Goal: Use online tool/utility: Use online tool/utility

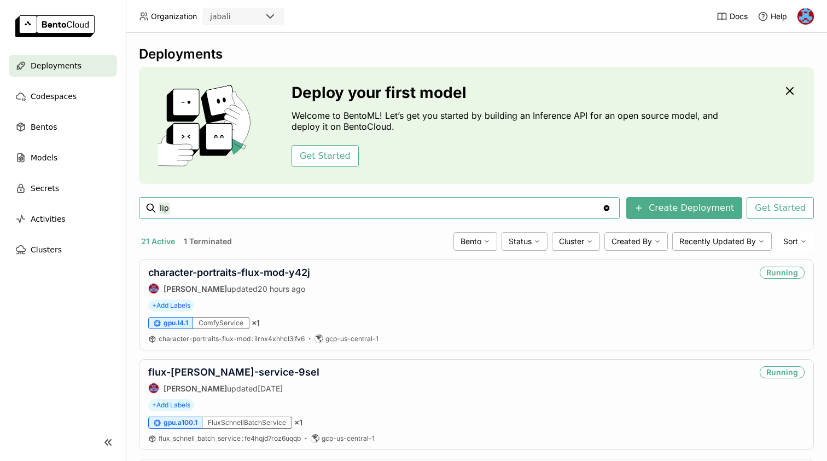
type input "lip"
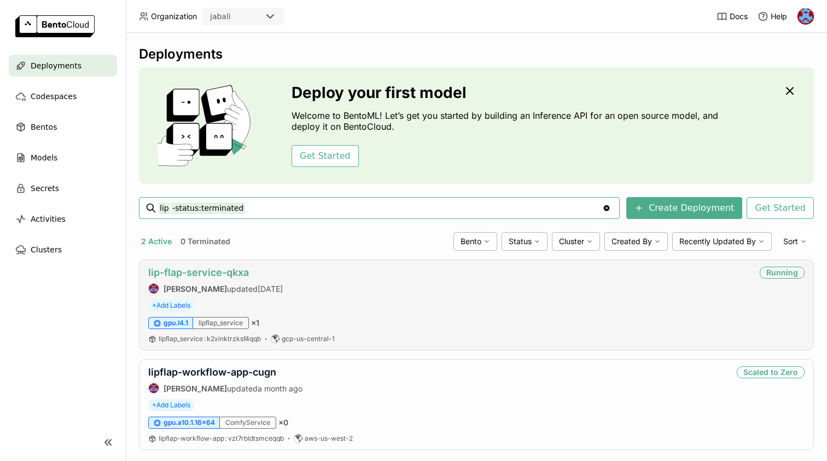
click at [208, 270] on link "lip-flap-service-qkxa" at bounding box center [198, 271] width 101 height 11
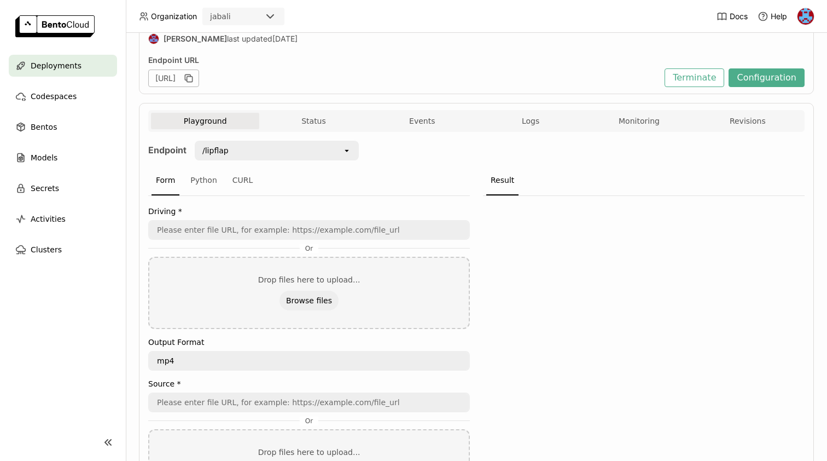
scroll to position [1, 1]
click at [247, 146] on div "/lipflap" at bounding box center [269, 151] width 147 height 18
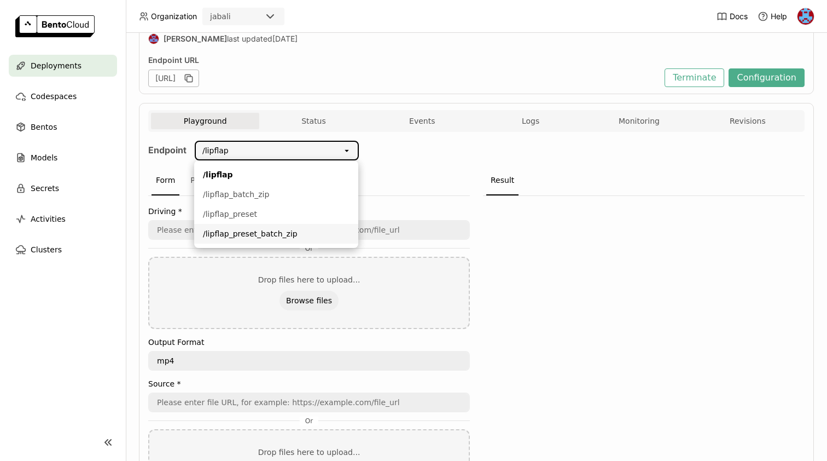
click at [258, 234] on div "/lipflap_preset_batch_zip" at bounding box center [276, 233] width 147 height 11
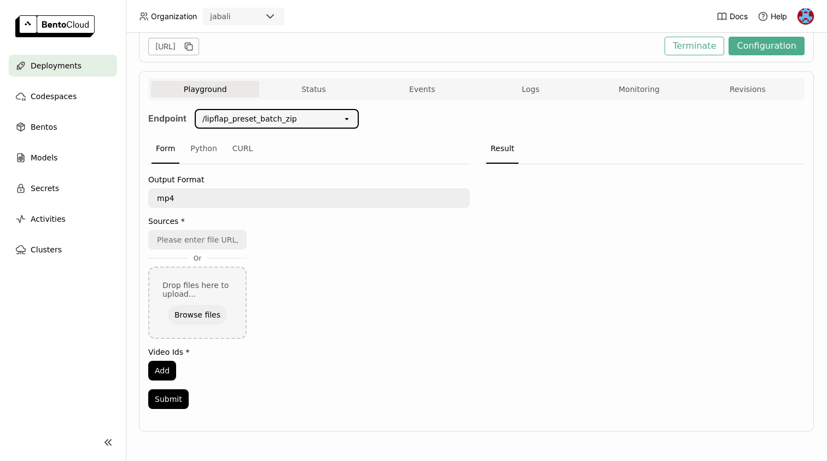
scroll to position [159, 0]
click at [201, 246] on input "url" at bounding box center [197, 240] width 96 height 18
click at [201, 241] on input "url" at bounding box center [197, 240] width 96 height 18
click at [196, 236] on input "url" at bounding box center [197, 240] width 96 height 18
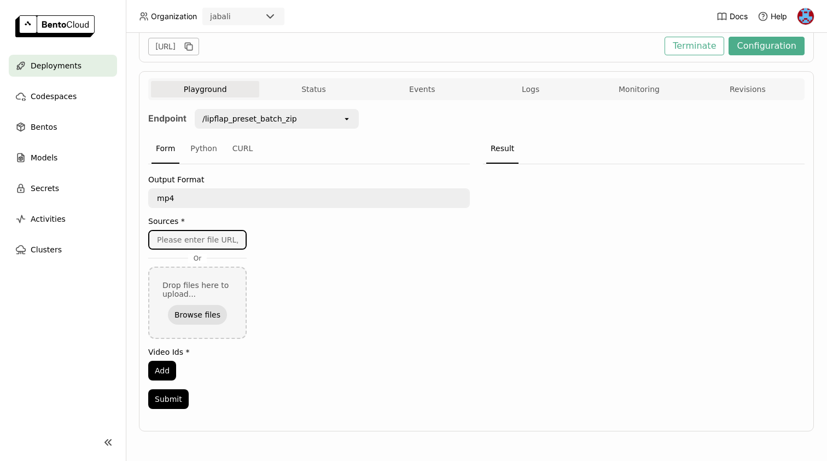
click at [203, 315] on button "Browse files" at bounding box center [197, 315] width 59 height 20
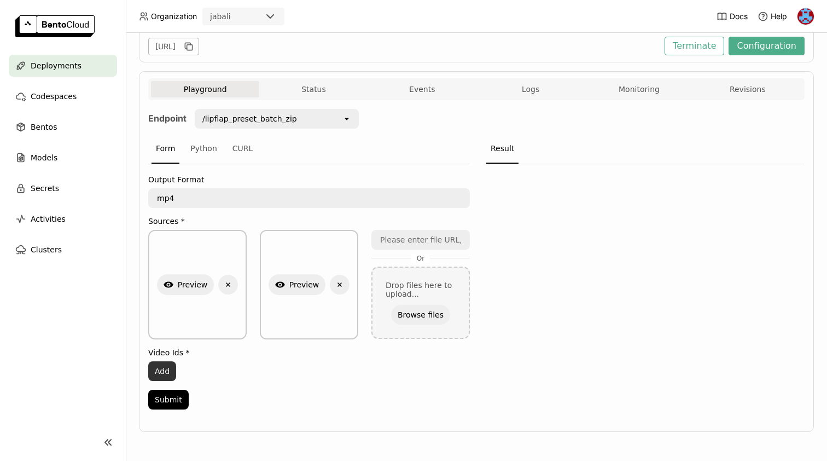
click at [161, 373] on button "Add" at bounding box center [162, 371] width 28 height 20
click at [176, 373] on input "0" at bounding box center [296, 371] width 294 height 18
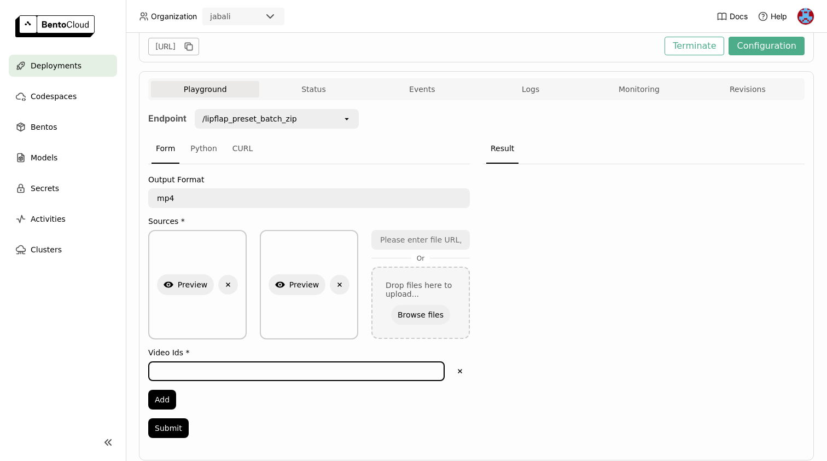
type input "1"
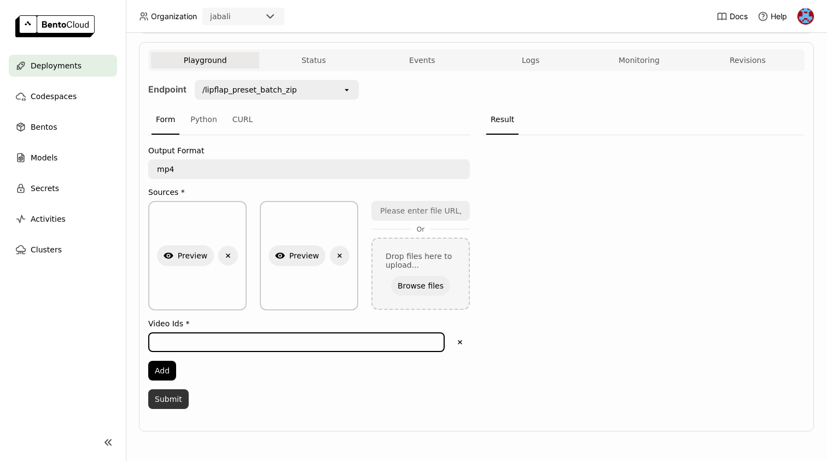
scroll to position [188, 0]
type input "0"
click at [173, 399] on button "Submit" at bounding box center [168, 399] width 40 height 20
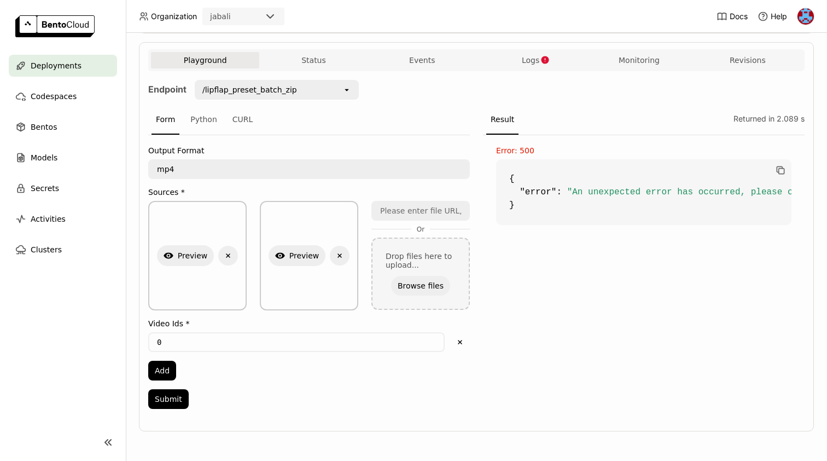
scroll to position [0, 0]
click at [210, 342] on input "0" at bounding box center [296, 342] width 294 height 18
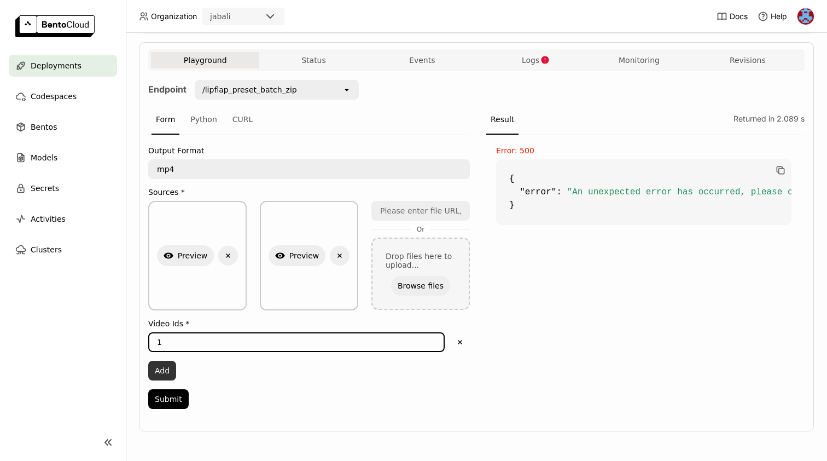
type input "1"
click at [167, 363] on button "Add" at bounding box center [162, 371] width 28 height 20
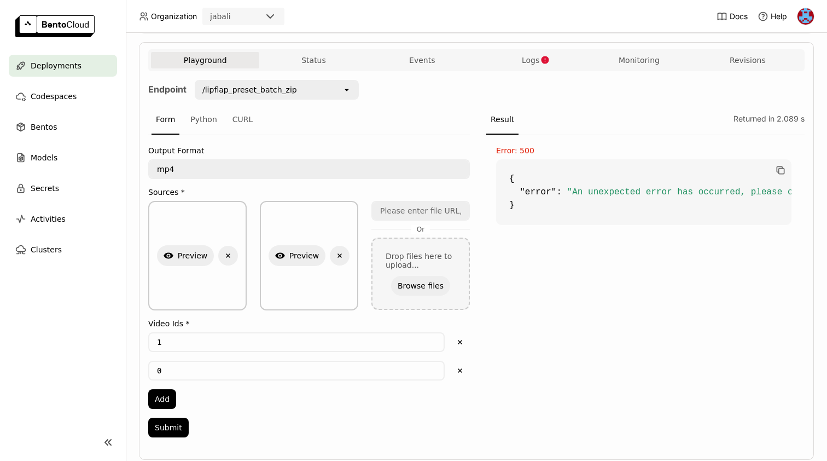
click at [161, 369] on input "0" at bounding box center [296, 371] width 294 height 18
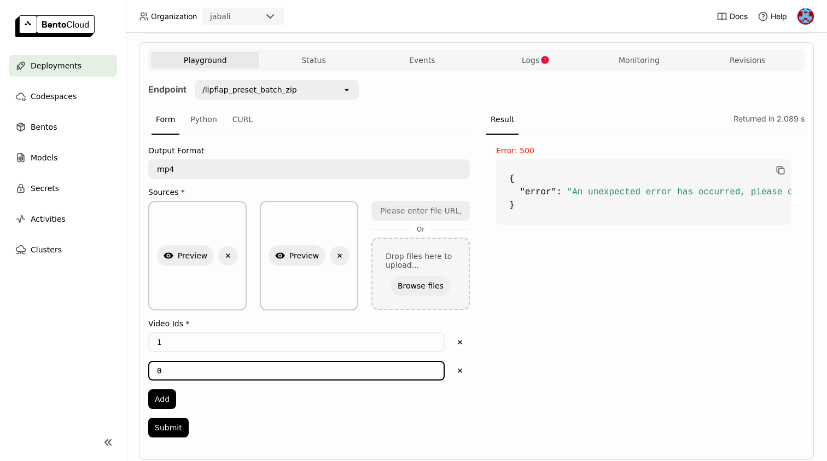
click at [161, 369] on input "0" at bounding box center [296, 371] width 294 height 18
type input "2"
click at [161, 400] on button "Add" at bounding box center [162, 399] width 28 height 20
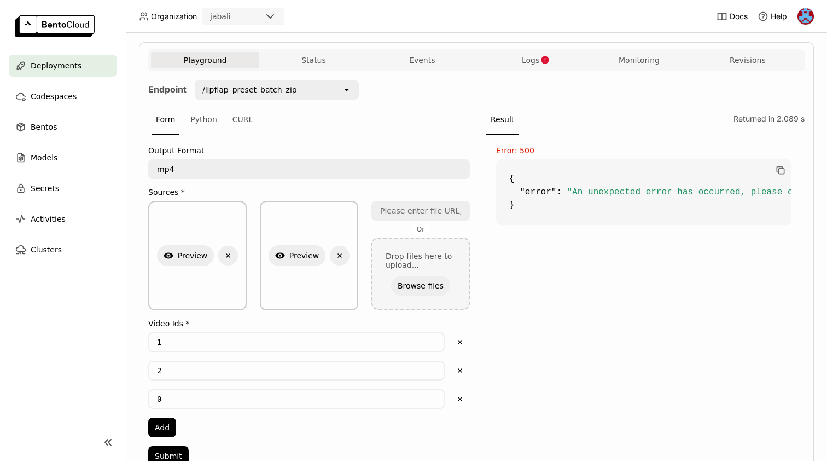
click at [164, 401] on input "0" at bounding box center [296, 399] width 294 height 18
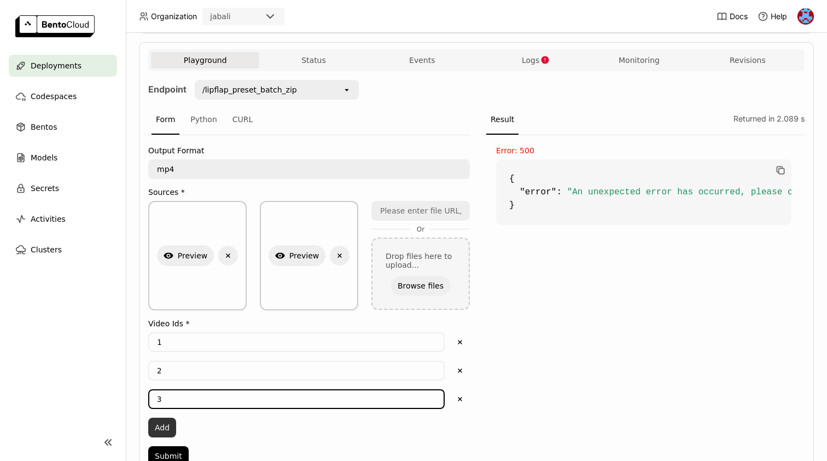
type input "3"
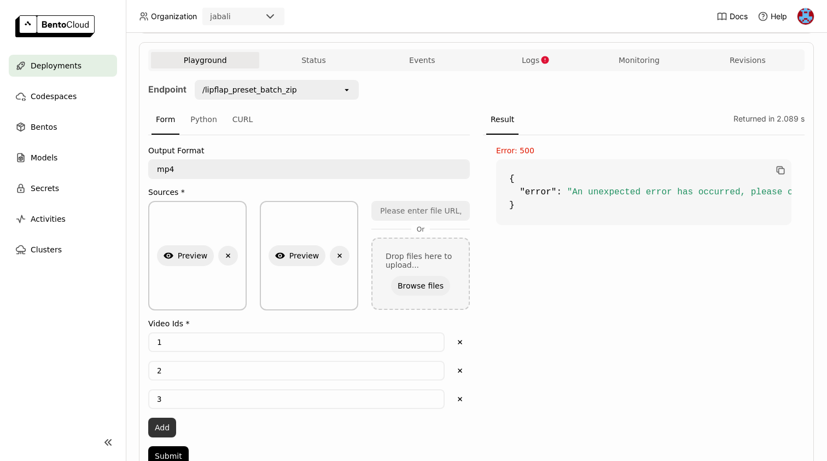
click at [167, 424] on button "Add" at bounding box center [162, 428] width 28 height 20
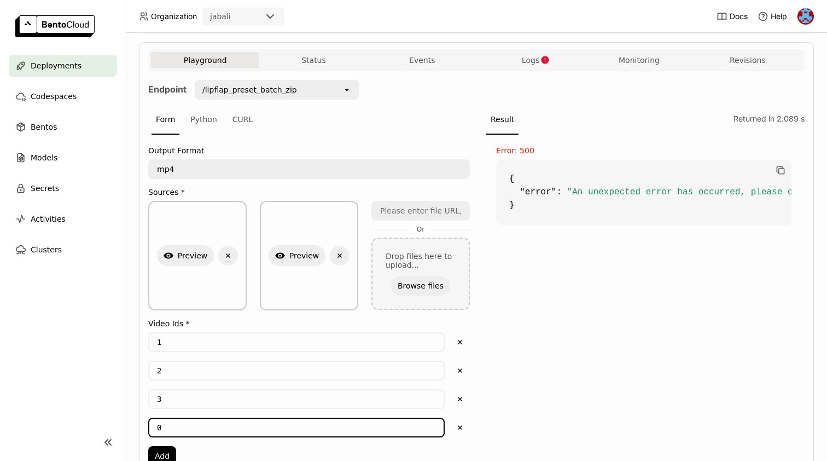
click at [177, 426] on input "0" at bounding box center [296, 428] width 294 height 18
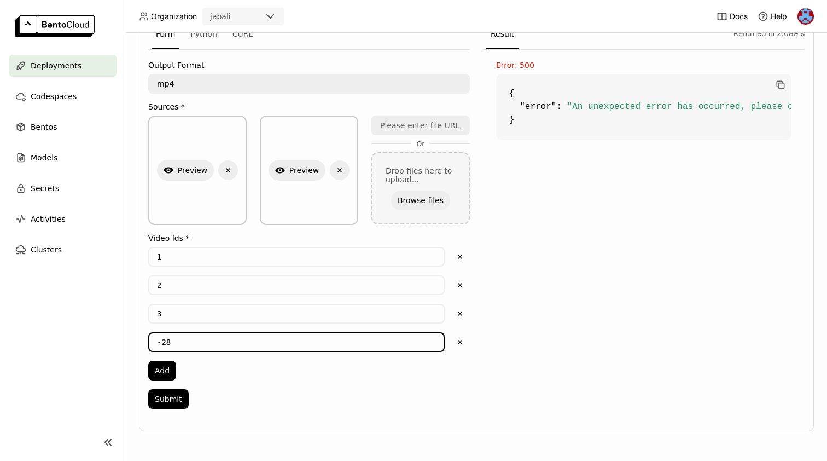
type input "-29"
click at [170, 399] on button "Submit" at bounding box center [168, 399] width 40 height 20
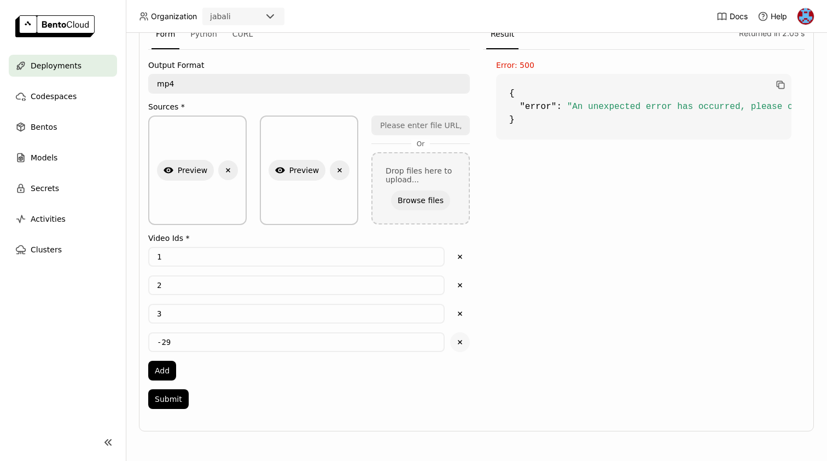
click at [463, 341] on icon "Delete" at bounding box center [460, 342] width 10 height 10
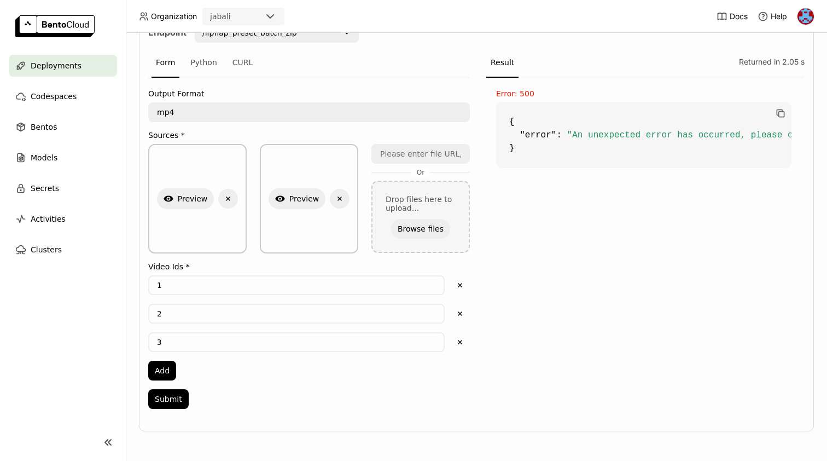
scroll to position [245, 0]
click at [171, 397] on button "Submit" at bounding box center [168, 399] width 40 height 20
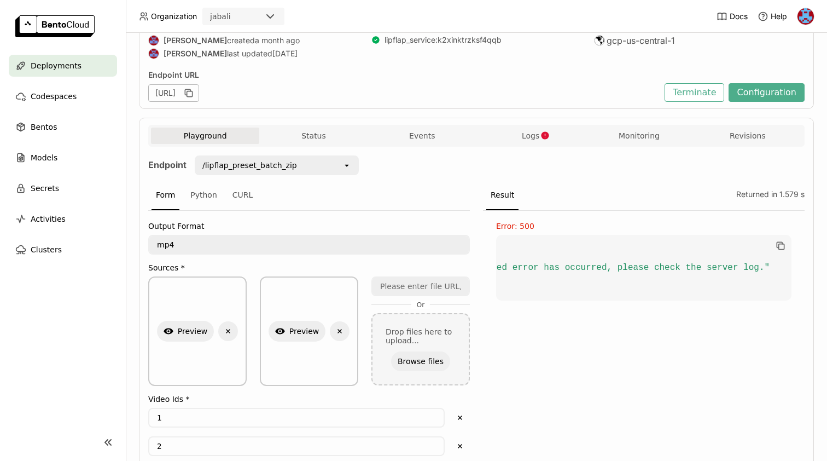
scroll to position [93, 0]
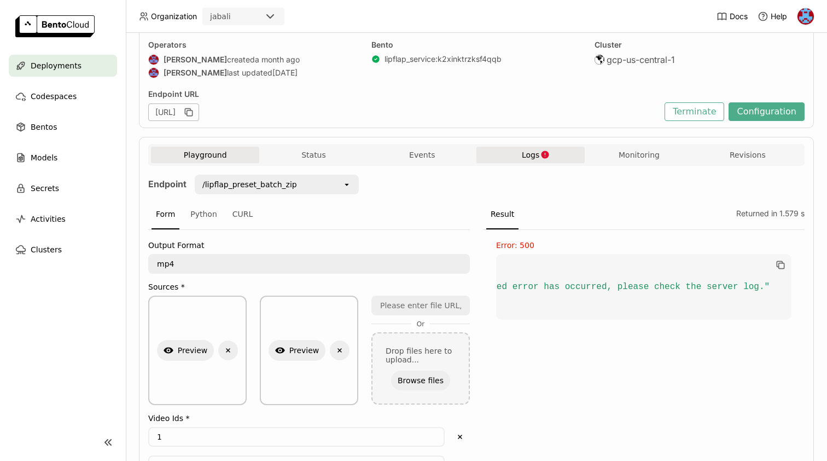
click at [540, 154] on span "Logs" at bounding box center [531, 155] width 18 height 10
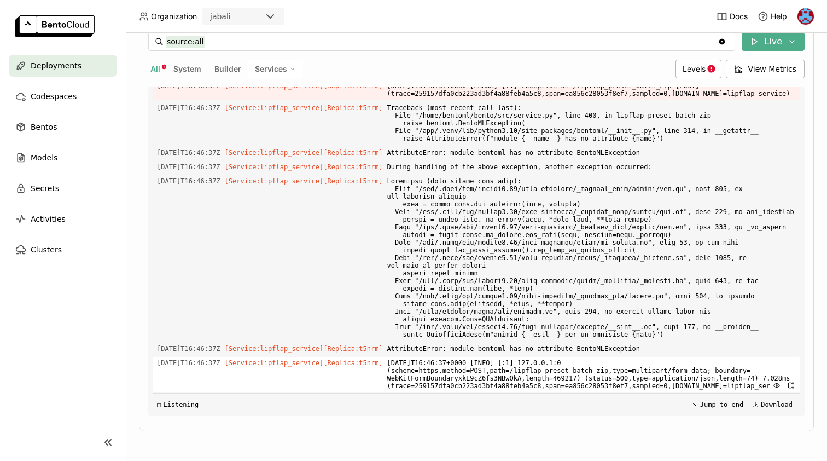
drag, startPoint x: 418, startPoint y: 387, endPoint x: 409, endPoint y: 342, distance: 45.7
click at [409, 357] on span "[DATE]T16:46:37+0000 [INFO] [:1] 127.0.0.1:0 (scheme=https,method=POST,path=/li…" at bounding box center [591, 374] width 409 height 35
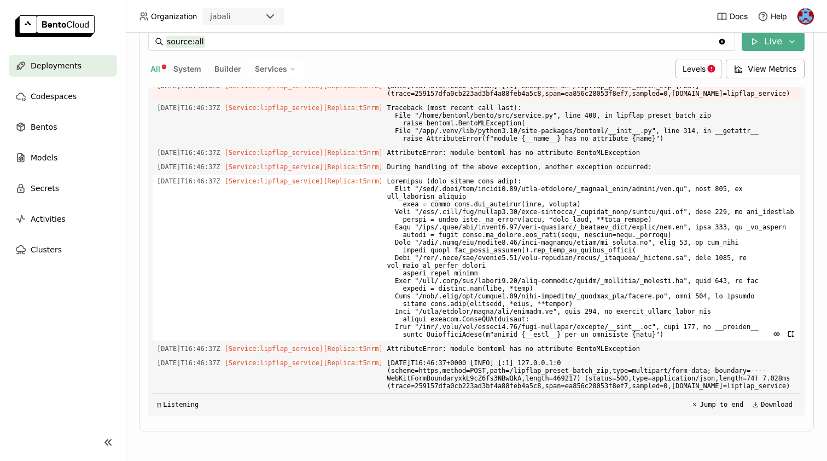
scroll to position [8281, 0]
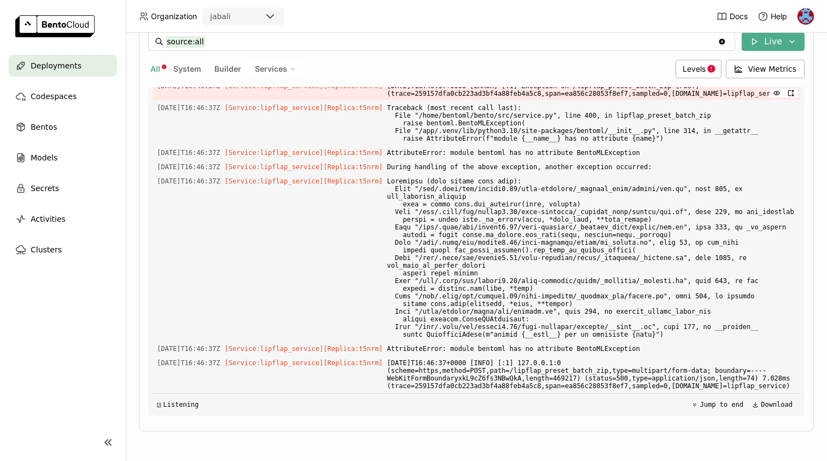
click at [157, 92] on span "[DATE]T16:46:37Z" at bounding box center [188, 86] width 63 height 12
click at [451, 372] on span "[DATE]T16:46:37+0000 [INFO] [:1] 127.0.0.1:0 (scheme=https,method=POST,path=/li…" at bounding box center [591, 374] width 409 height 35
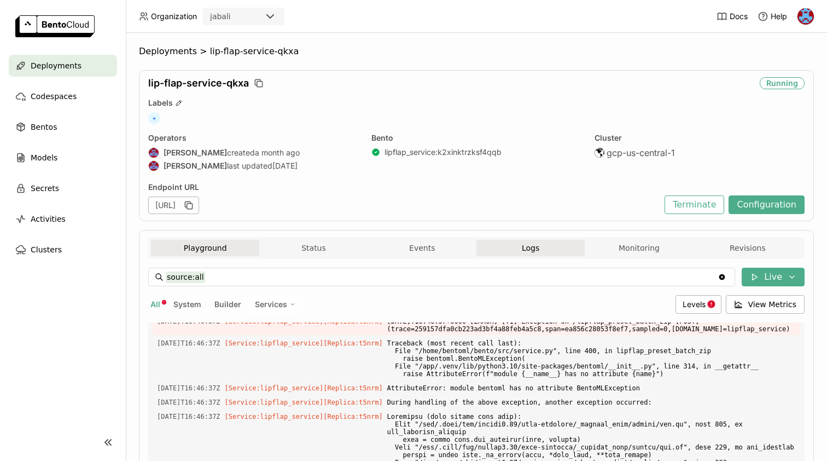
scroll to position [0, 0]
click at [198, 246] on button "Playground" at bounding box center [205, 248] width 108 height 16
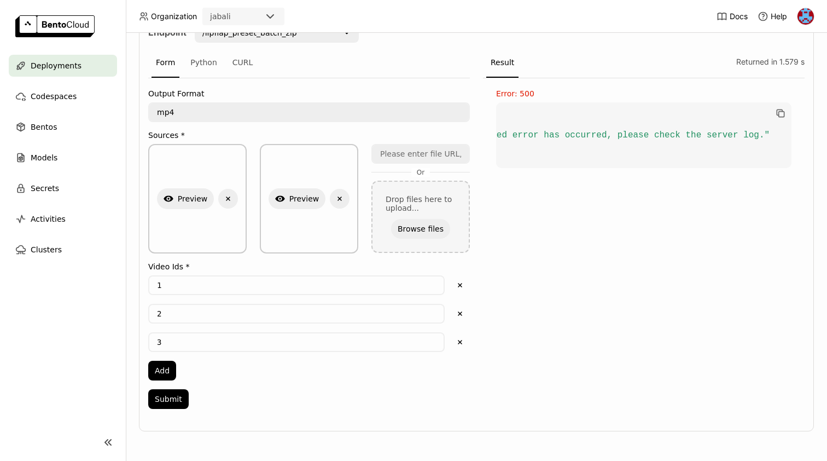
scroll to position [245, 0]
click at [162, 373] on button "Add" at bounding box center [162, 371] width 28 height 20
click at [179, 369] on input "0" at bounding box center [296, 371] width 294 height 18
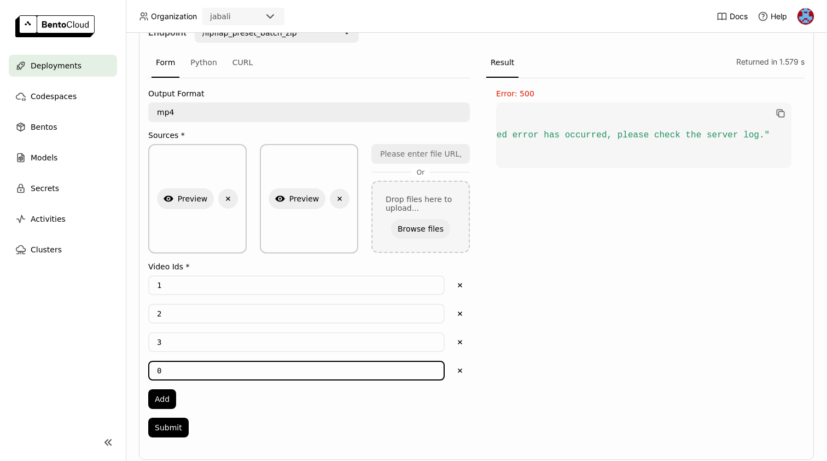
click at [179, 369] on input "0" at bounding box center [296, 371] width 294 height 18
type input "5"
type input "4"
click at [221, 391] on div "1 Delete 2 Delete 3 Delete 4 Delete Add" at bounding box center [309, 342] width 322 height 134
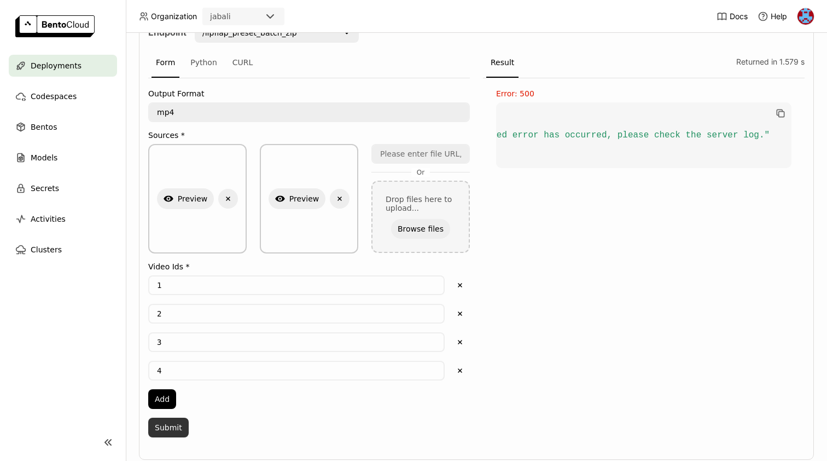
click at [176, 432] on button "Submit" at bounding box center [168, 428] width 40 height 20
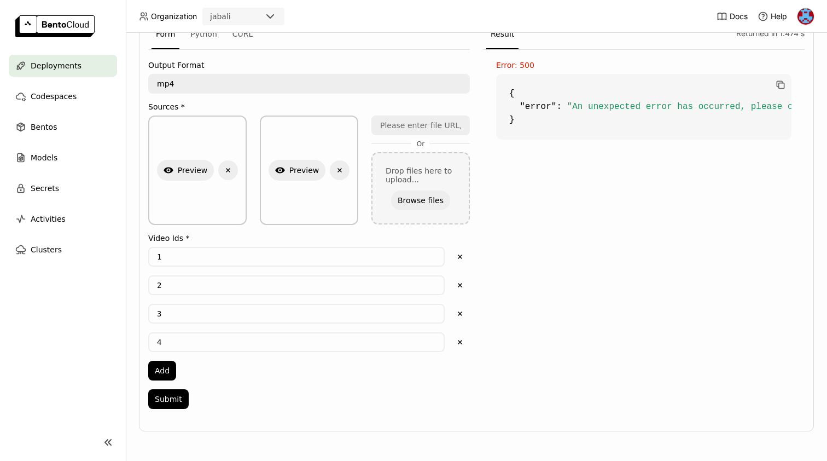
scroll to position [273, 0]
click at [169, 400] on button "Submit" at bounding box center [168, 399] width 40 height 20
click at [186, 167] on button "Show Preview" at bounding box center [185, 170] width 57 height 21
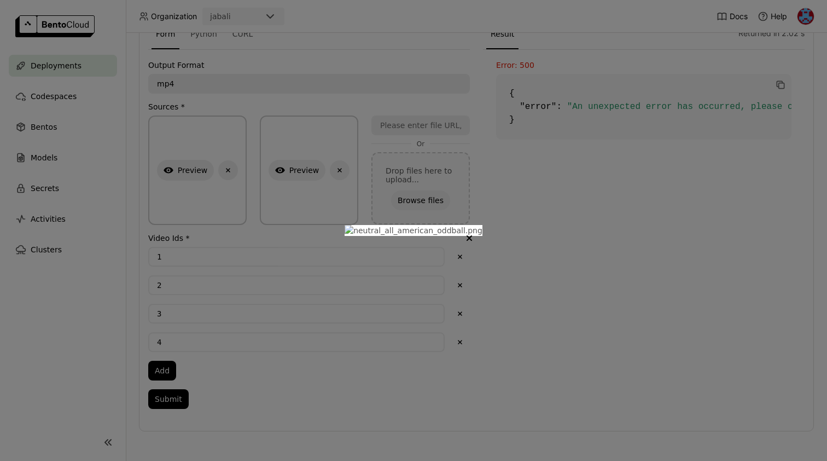
click at [149, 244] on div at bounding box center [413, 230] width 827 height 461
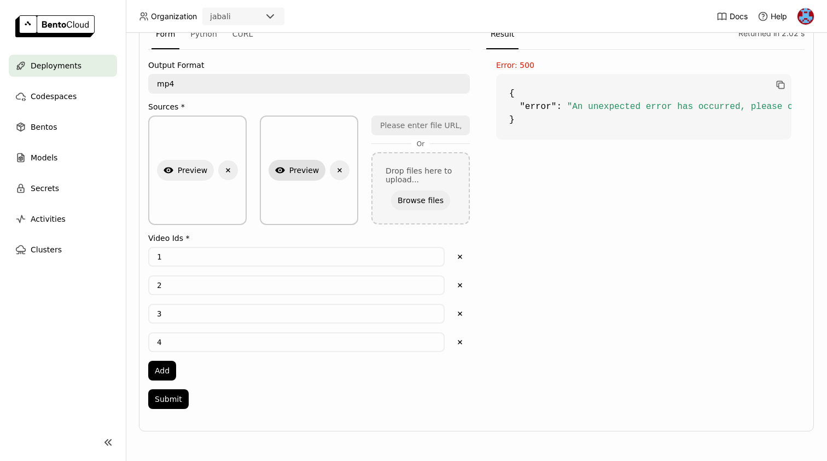
click at [293, 170] on button "Show Preview" at bounding box center [297, 170] width 57 height 21
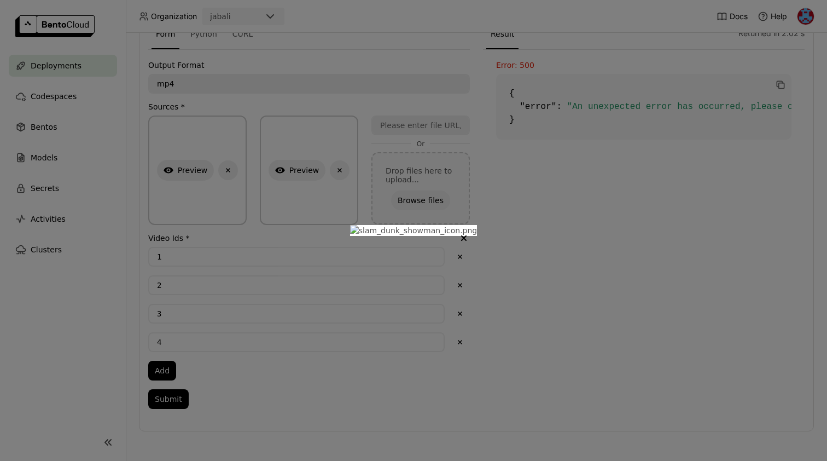
click at [270, 216] on div at bounding box center [413, 230] width 827 height 461
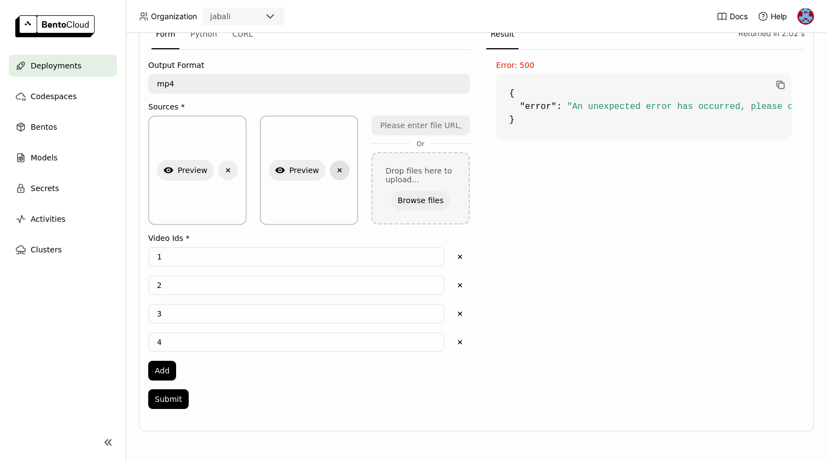
click at [338, 170] on icon "Delete" at bounding box center [340, 170] width 10 height 10
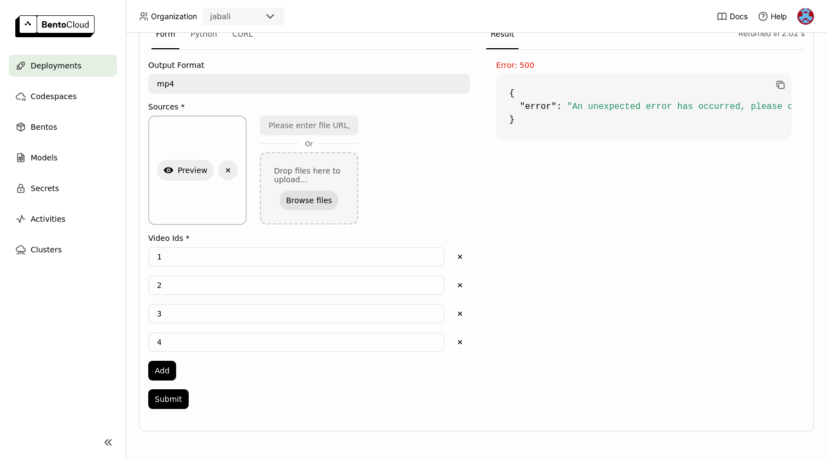
click at [310, 203] on button "Browse files" at bounding box center [309, 200] width 59 height 20
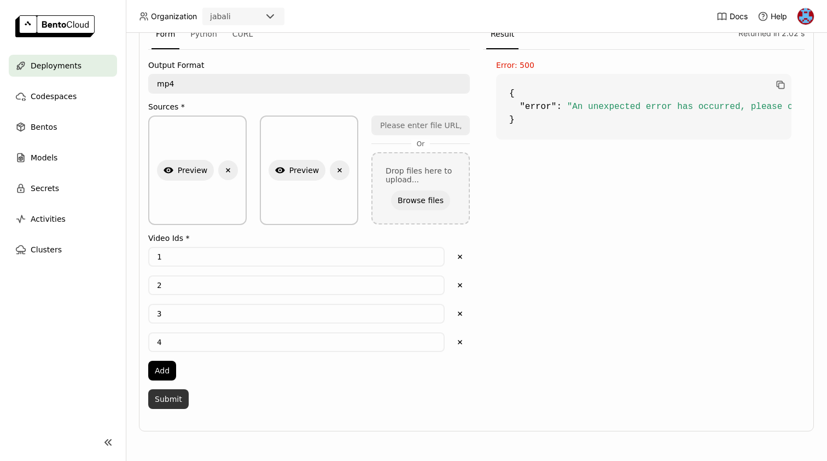
click at [169, 402] on button "Submit" at bounding box center [168, 399] width 40 height 20
click at [466, 312] on button "Delete" at bounding box center [460, 314] width 20 height 20
type input "4"
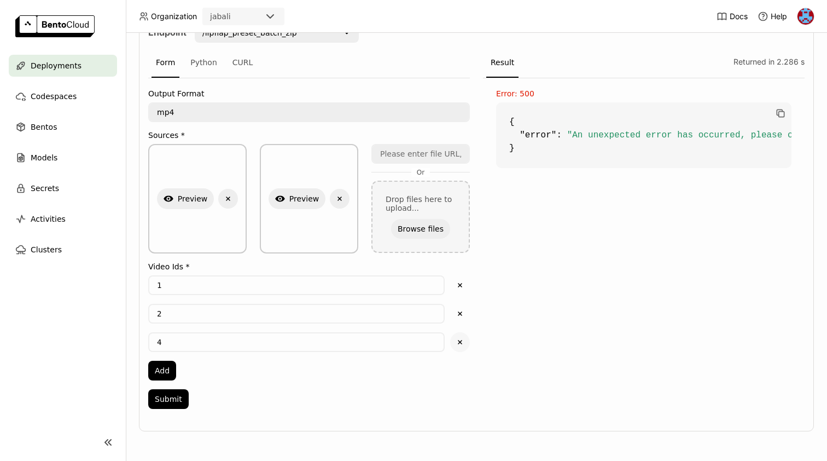
click at [460, 340] on icon "Delete" at bounding box center [460, 342] width 10 height 10
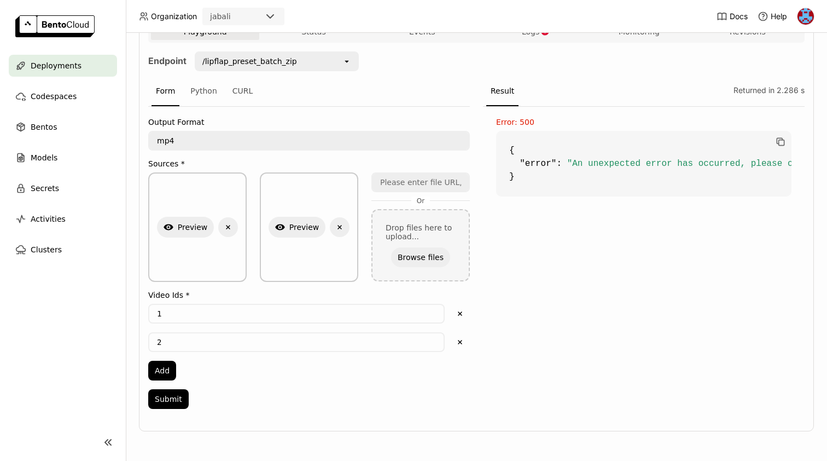
scroll to position [216, 0]
click at [173, 402] on button "Submit" at bounding box center [168, 399] width 40 height 20
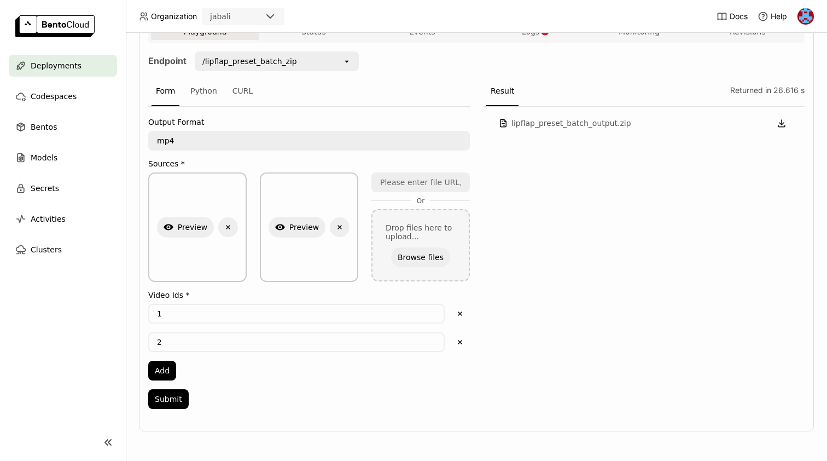
click at [594, 125] on span "lipflap_preset_batch_output.zip" at bounding box center [641, 123] width 259 height 9
click at [781, 125] on icon "button" at bounding box center [782, 124] width 4 height 2
click at [548, 186] on div "lipflap_preset_batch_output.zip" at bounding box center [644, 261] width 322 height 309
